Goal: Task Accomplishment & Management: Use online tool/utility

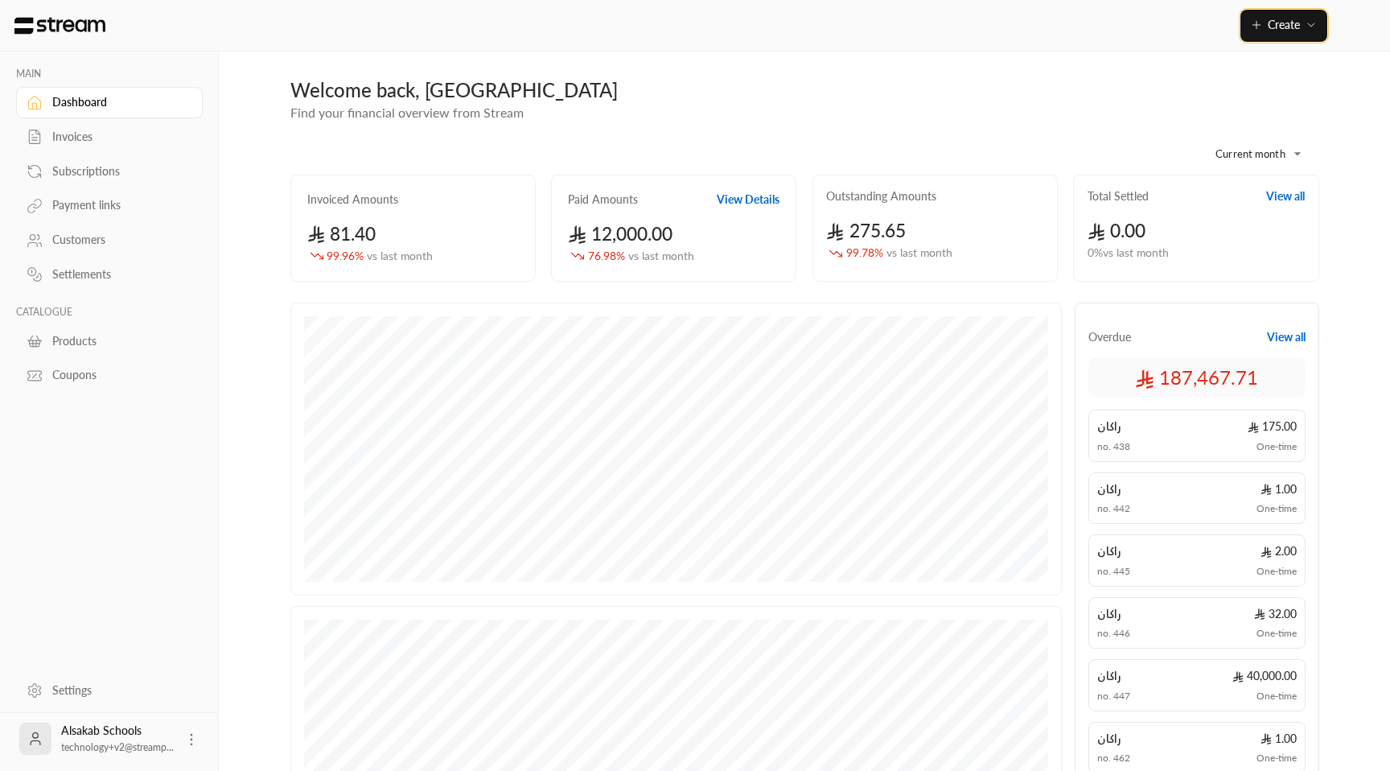
click at [1300, 31] on span "Create" at bounding box center [1284, 25] width 68 height 14
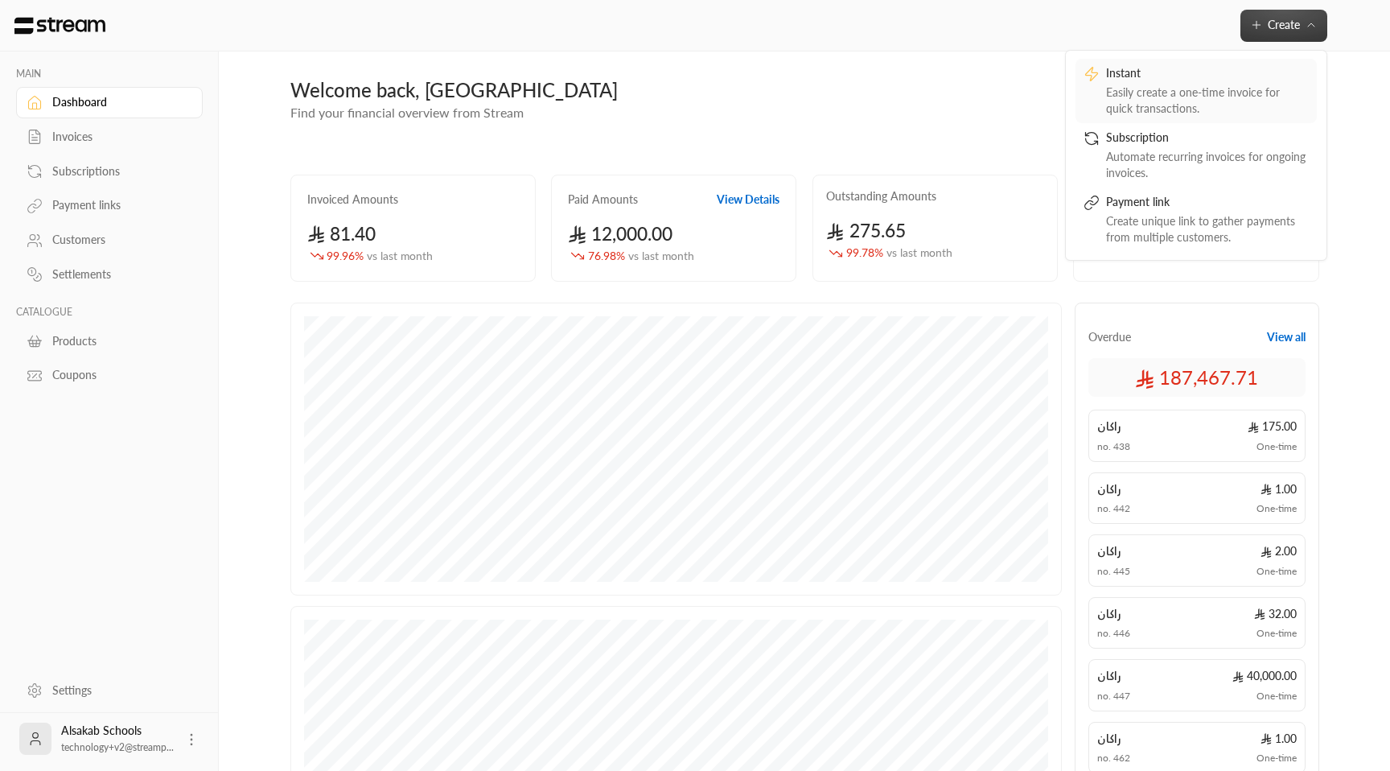
click at [1215, 105] on div "Easily create a one-time invoice for quick transactions." at bounding box center [1207, 100] width 203 height 32
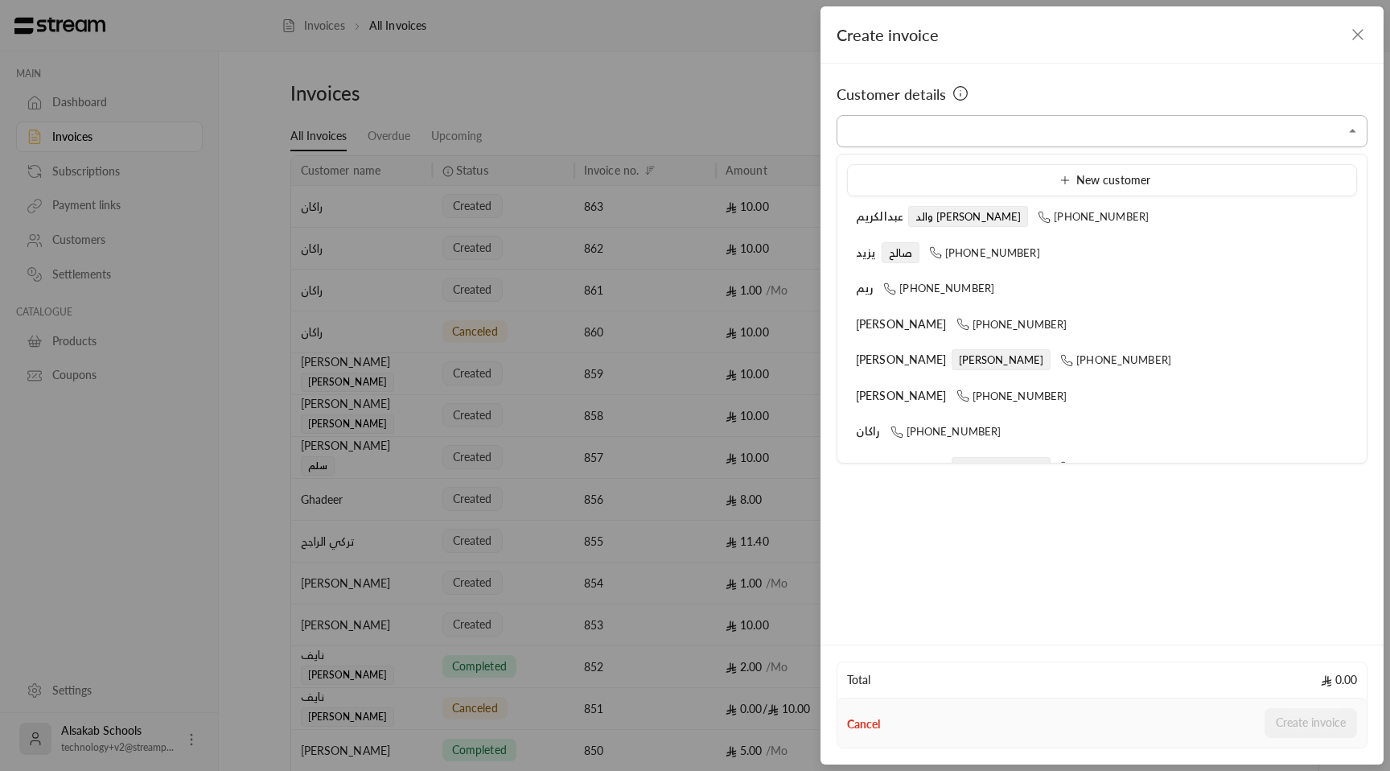
click at [1132, 134] on input "Select customer" at bounding box center [1101, 131] width 531 height 28
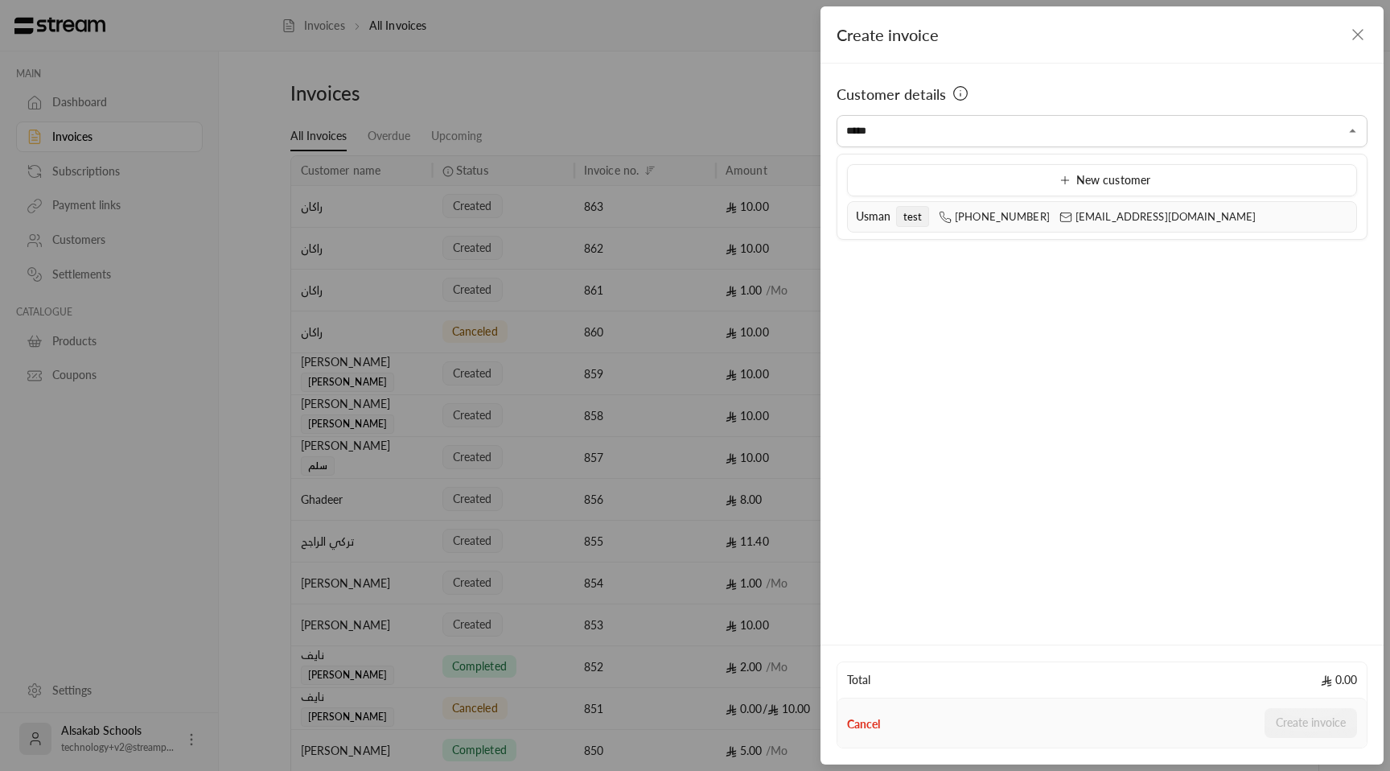
click at [998, 217] on span "[PHONE_NUMBER]" at bounding box center [994, 216] width 111 height 13
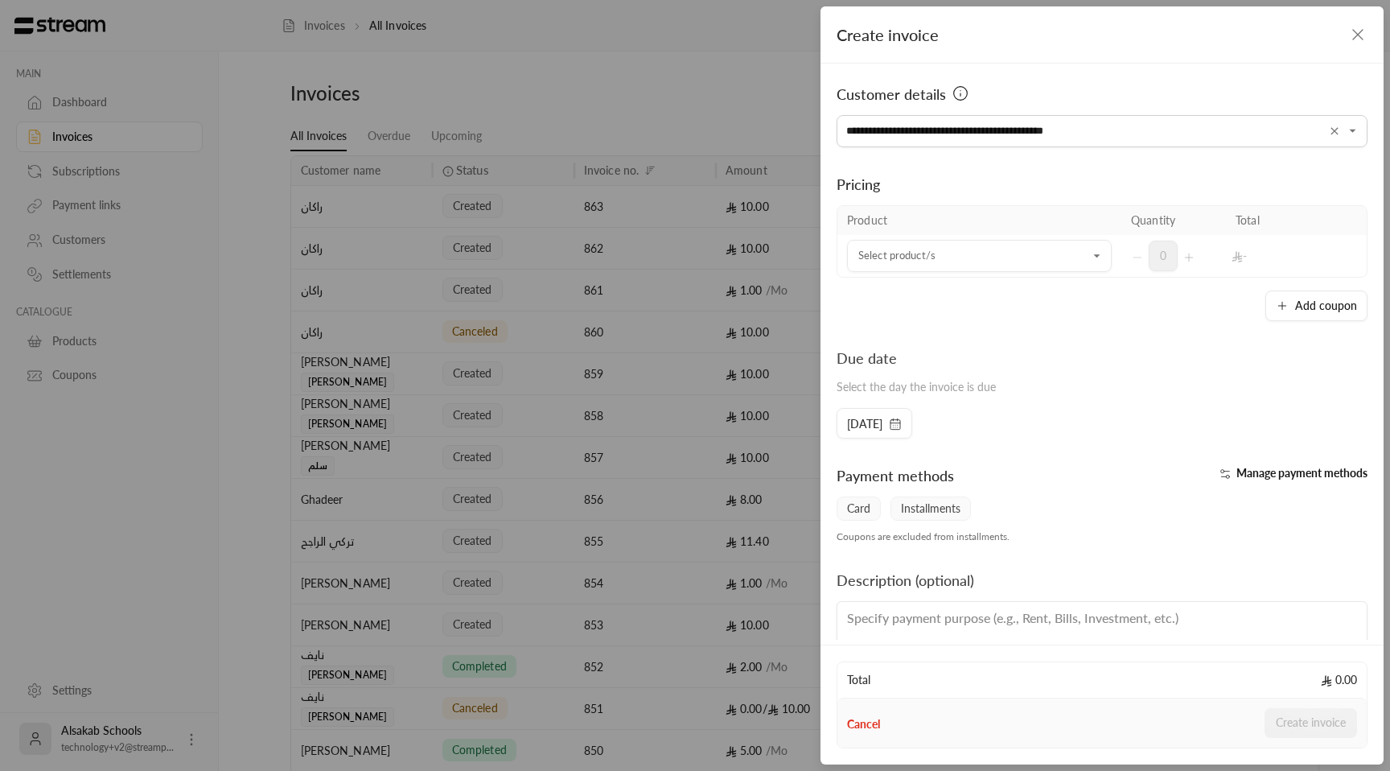
scroll to position [53, 0]
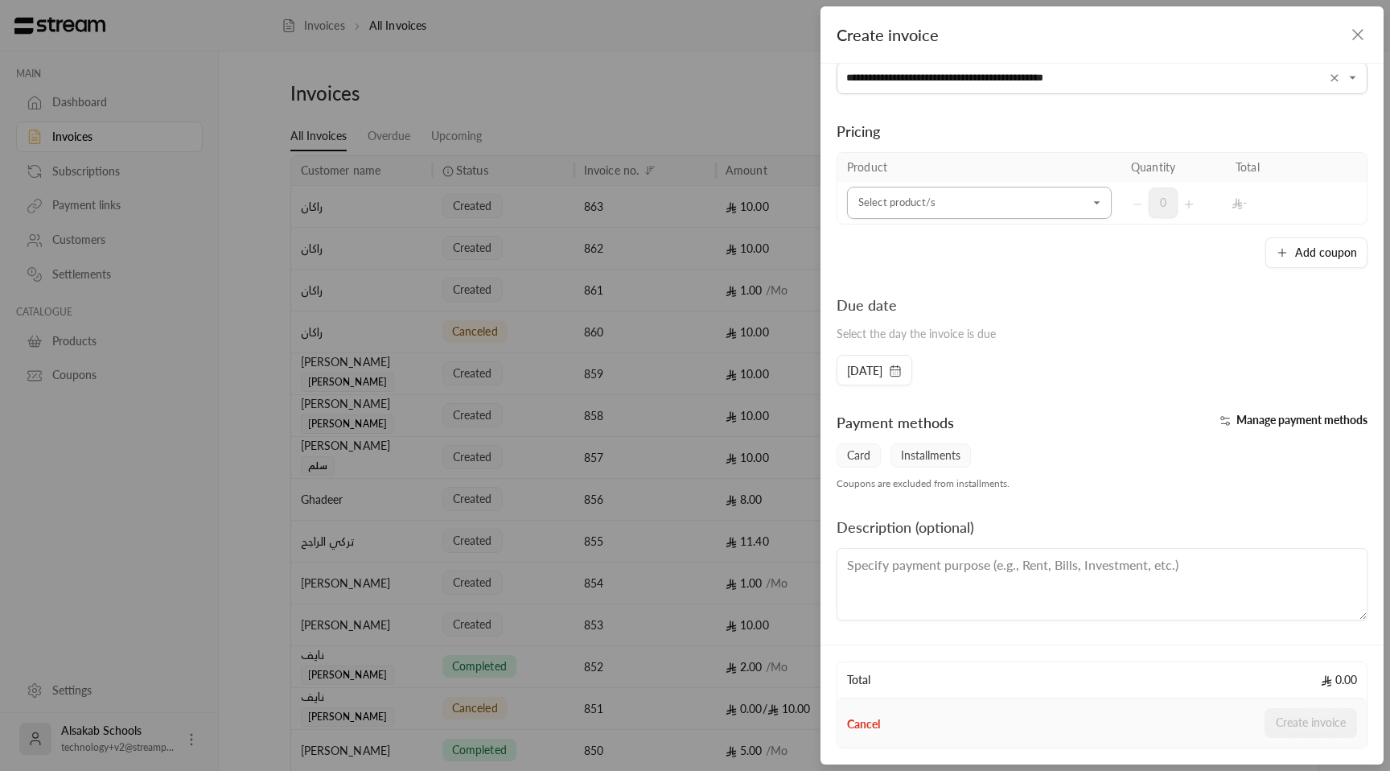
type input "**********"
click at [980, 192] on input "Select customer" at bounding box center [979, 203] width 265 height 28
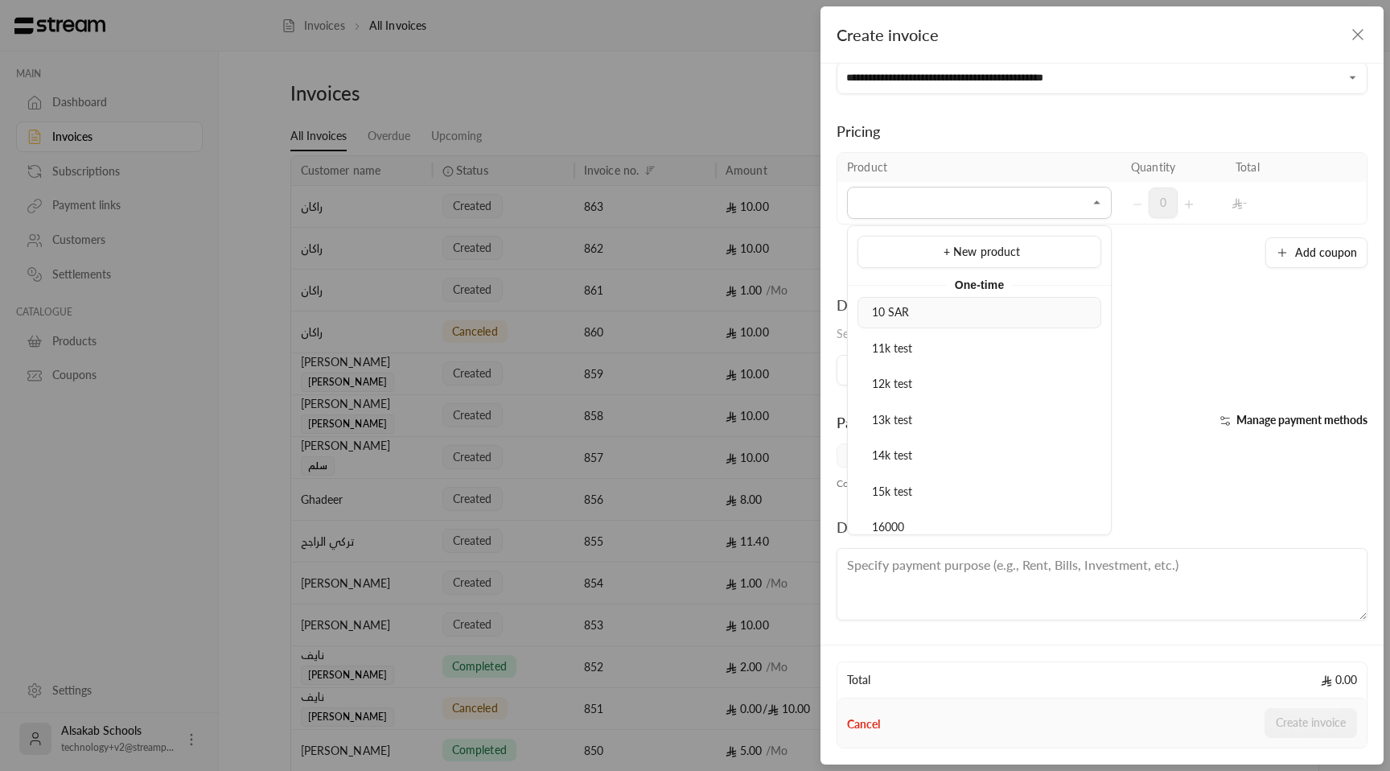
click at [940, 312] on div "10 SAR" at bounding box center [979, 312] width 226 height 17
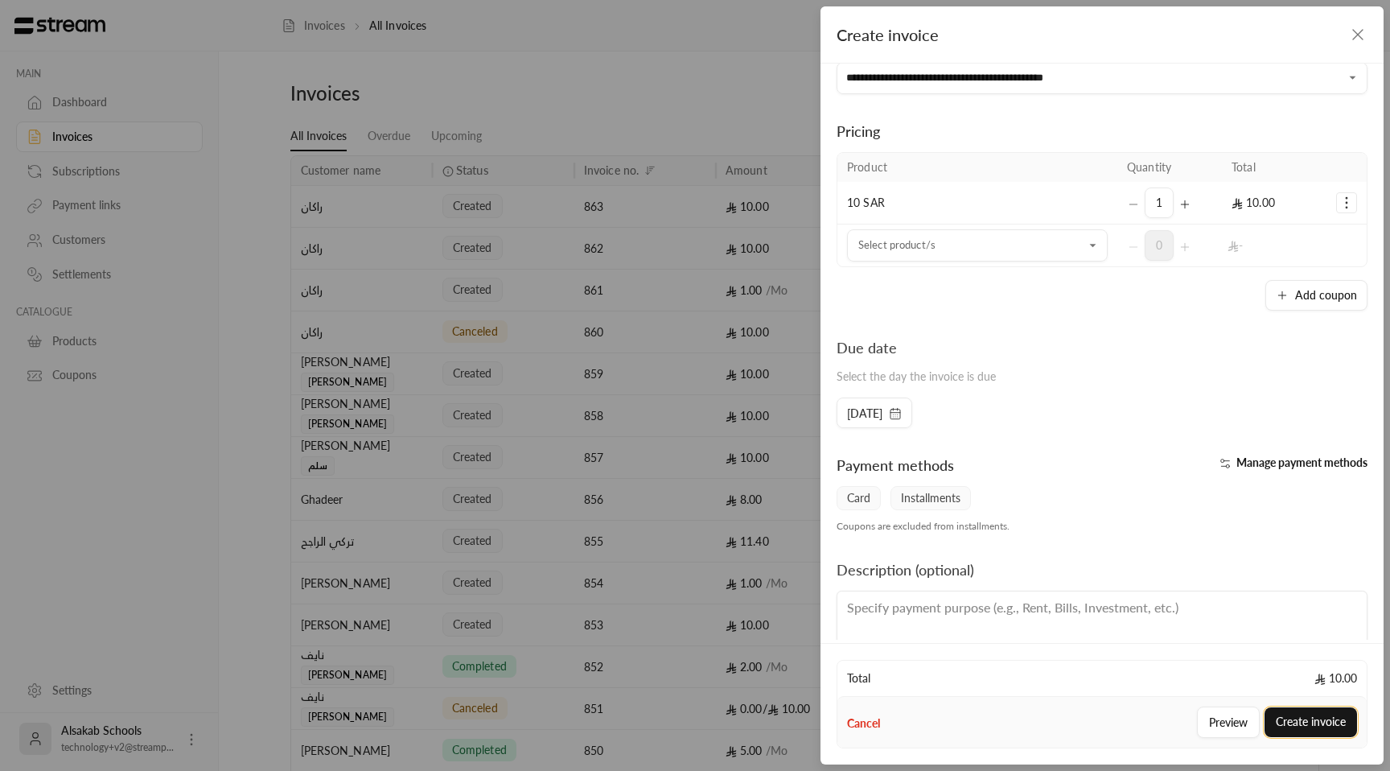
click at [1332, 722] on button "Create invoice" at bounding box center [1310, 722] width 92 height 30
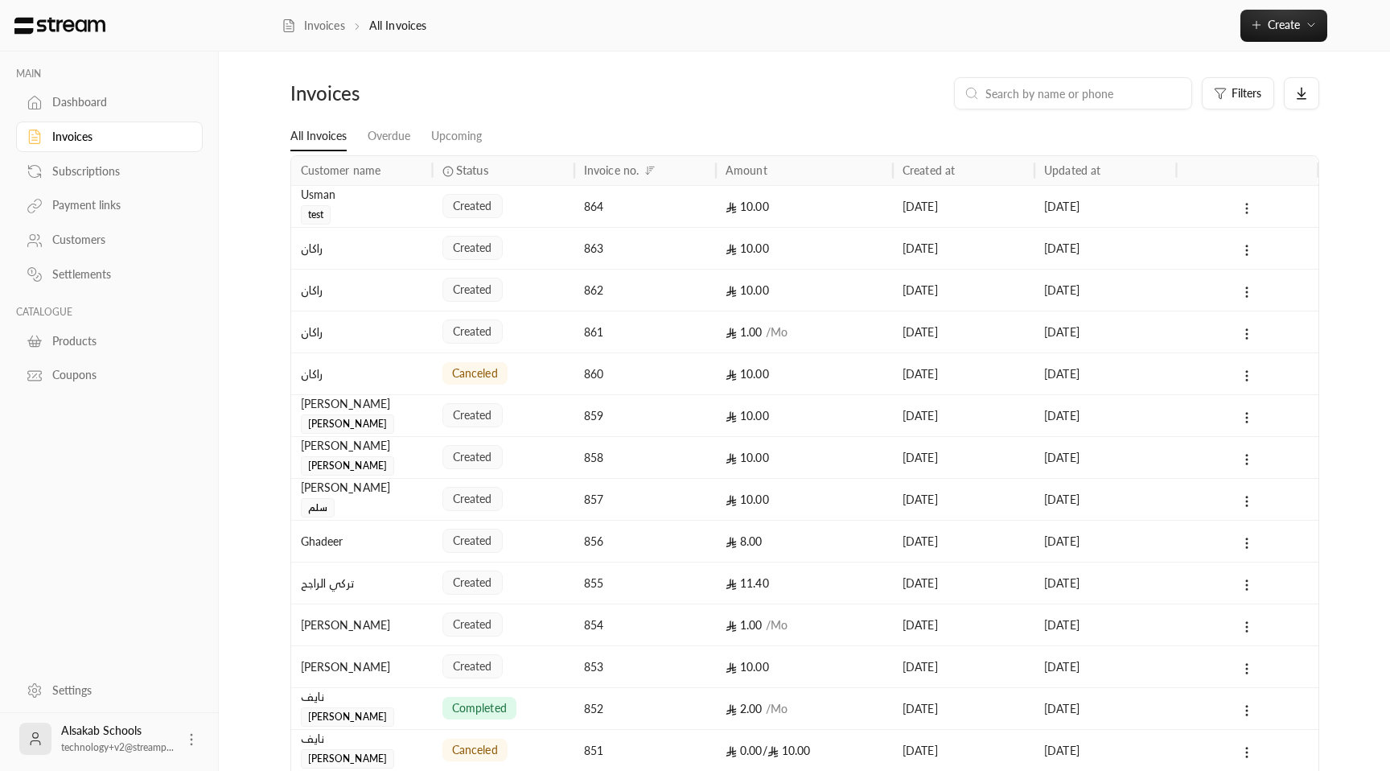
click at [1245, 203] on icon at bounding box center [1246, 208] width 14 height 14
click at [1258, 255] on li "View" at bounding box center [1264, 250] width 40 height 29
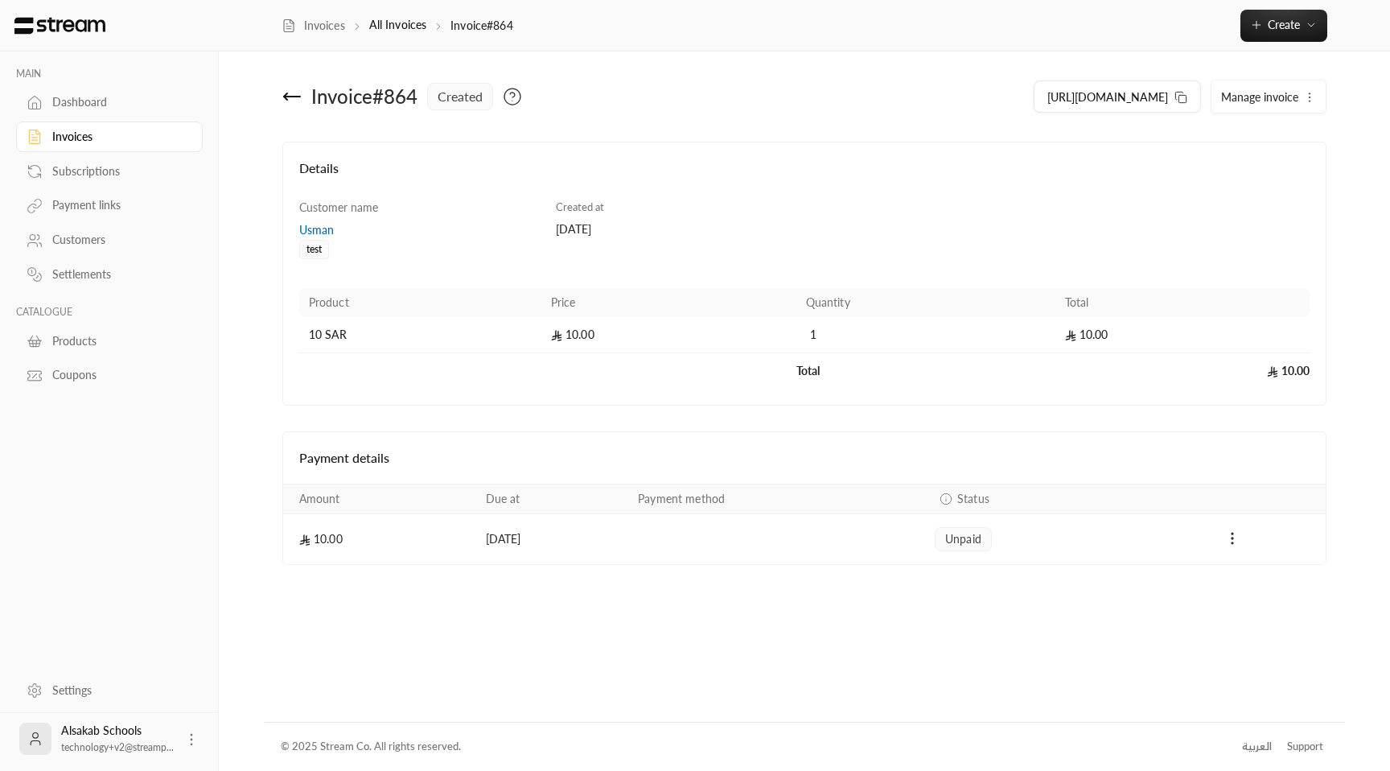
click at [1243, 106] on button "Manage invoice" at bounding box center [1268, 96] width 114 height 32
click at [1238, 171] on span "Cancel" at bounding box center [1245, 172] width 31 height 13
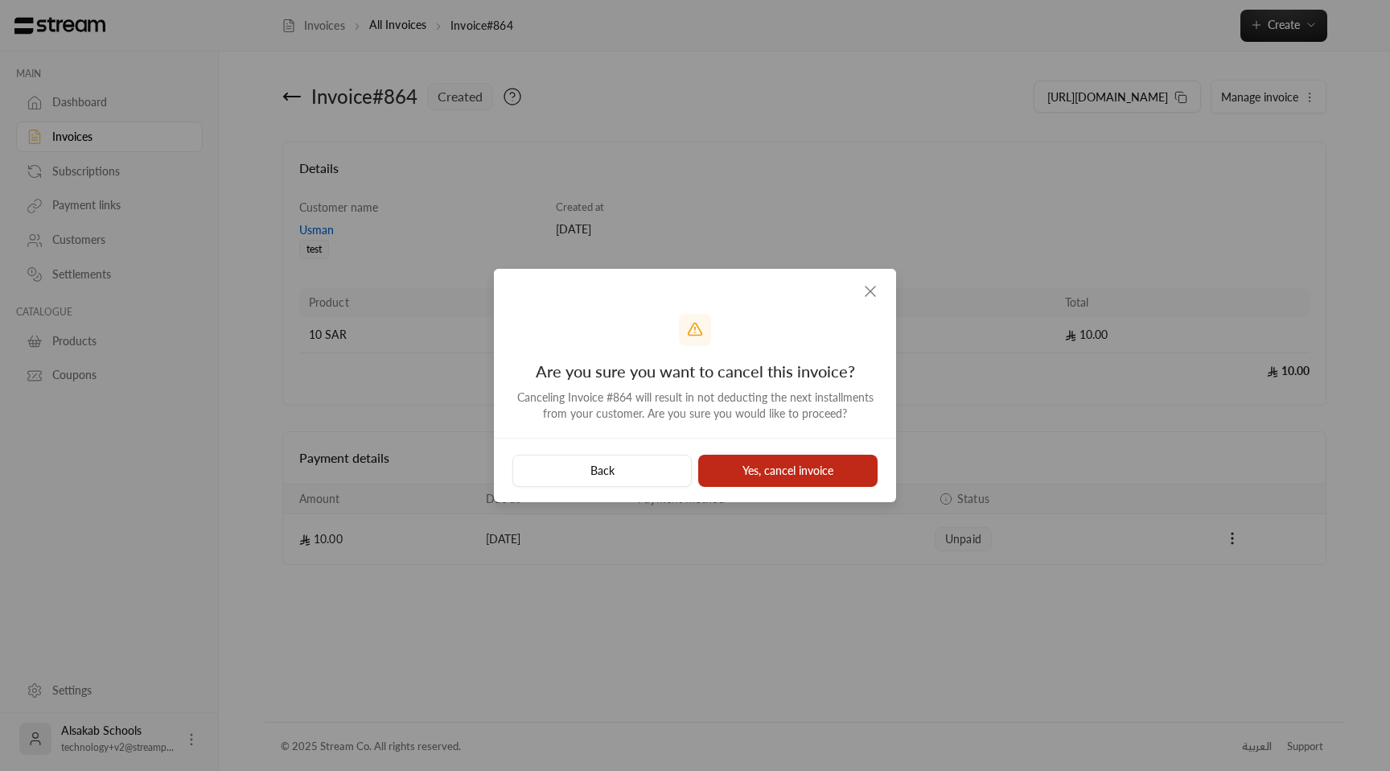
click at [788, 477] on button "Yes, cancel invoice" at bounding box center [787, 470] width 179 height 32
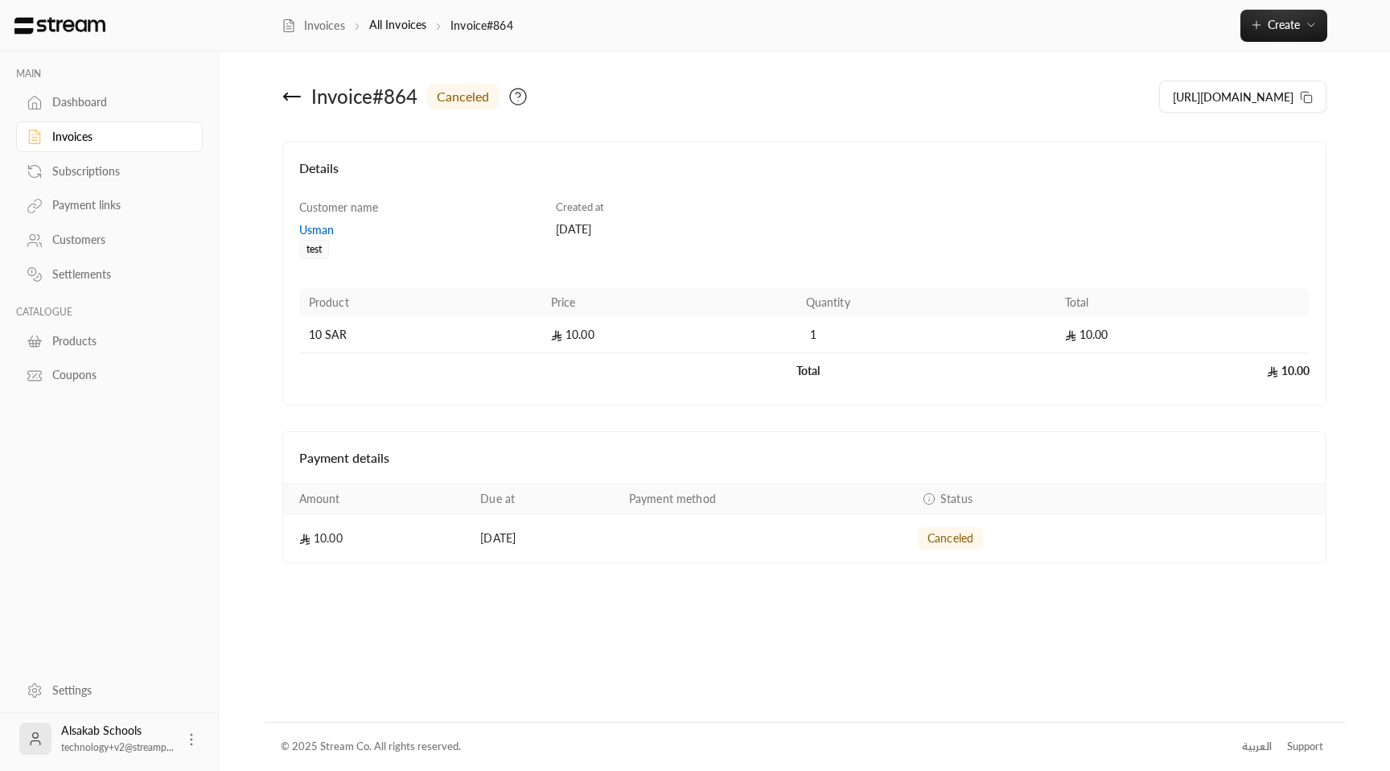
click at [99, 146] on link "Invoices" at bounding box center [109, 136] width 187 height 31
